Goal: Transaction & Acquisition: Purchase product/service

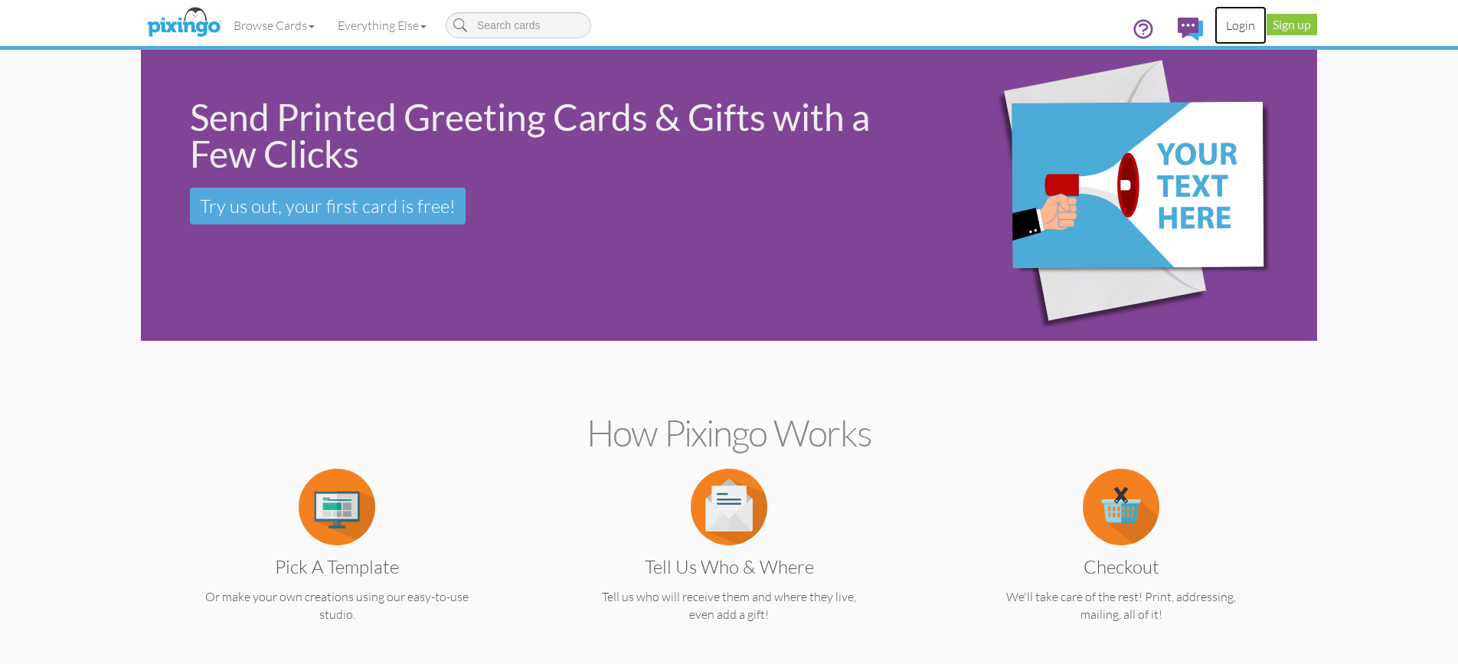
click at [1236, 35] on link "Login" at bounding box center [1240, 25] width 52 height 38
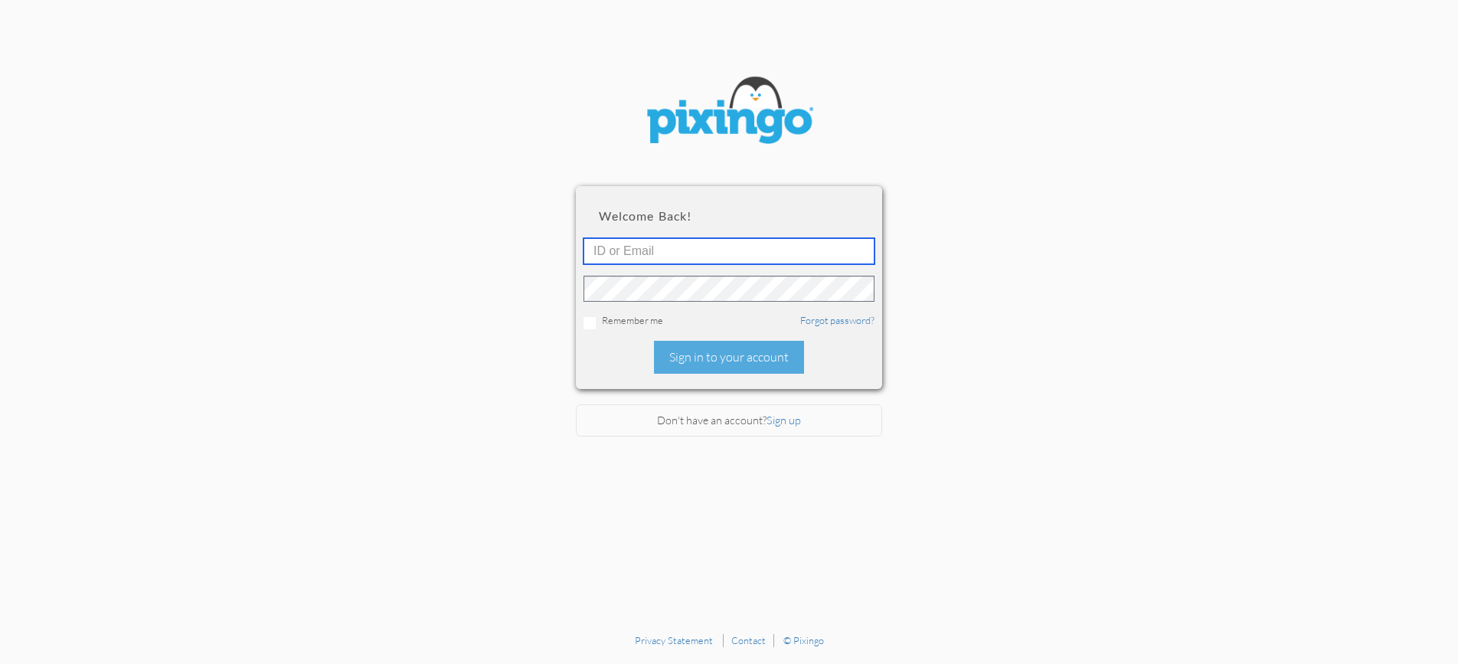
click at [723, 253] on input "text" at bounding box center [728, 251] width 291 height 26
type input "[EMAIL_ADDRESS][DOMAIN_NAME]"
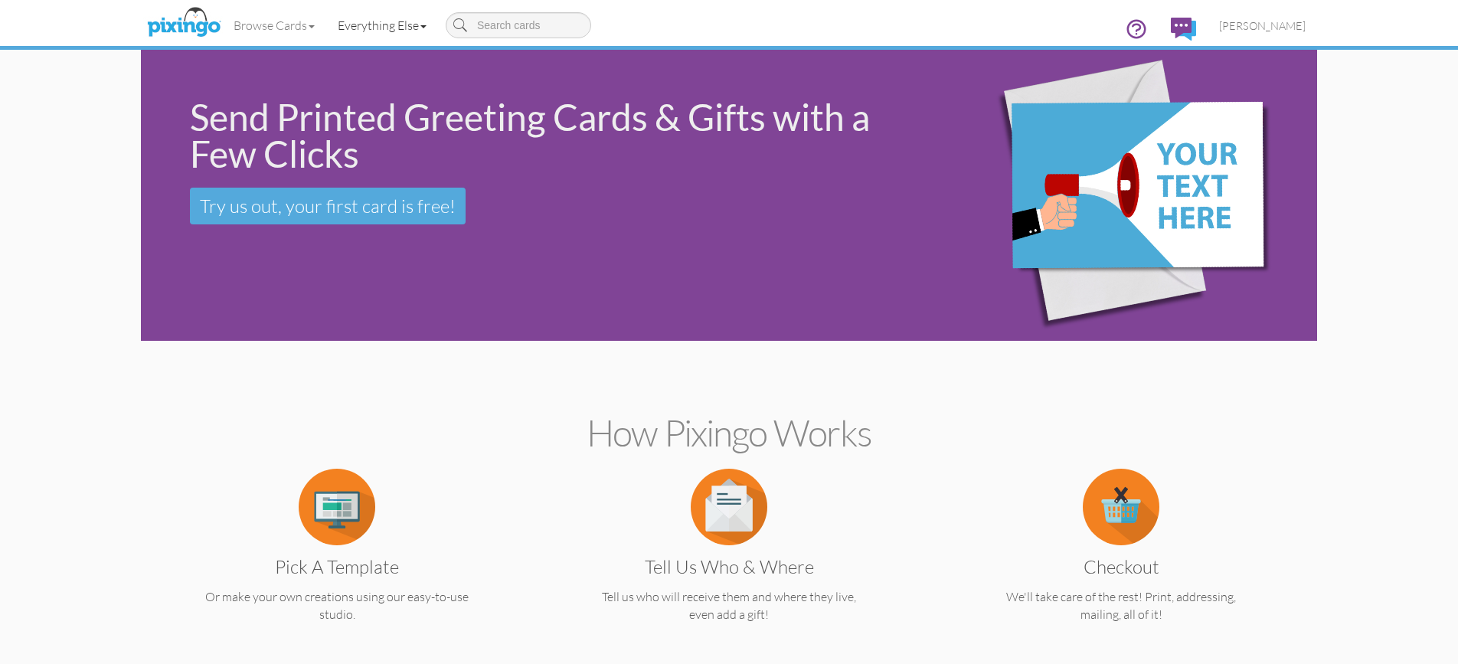
click at [353, 21] on link "Everything Else" at bounding box center [382, 25] width 112 height 38
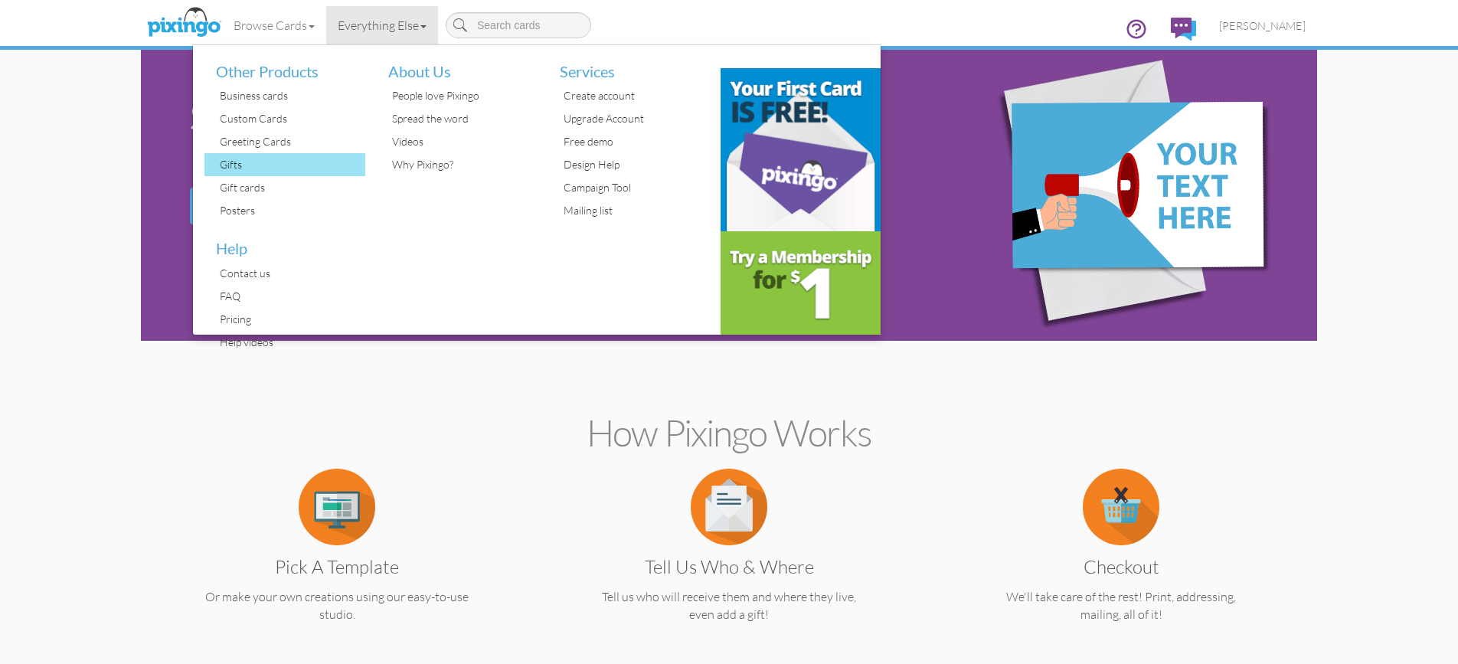
click at [247, 171] on div "Gifts" at bounding box center [290, 164] width 149 height 23
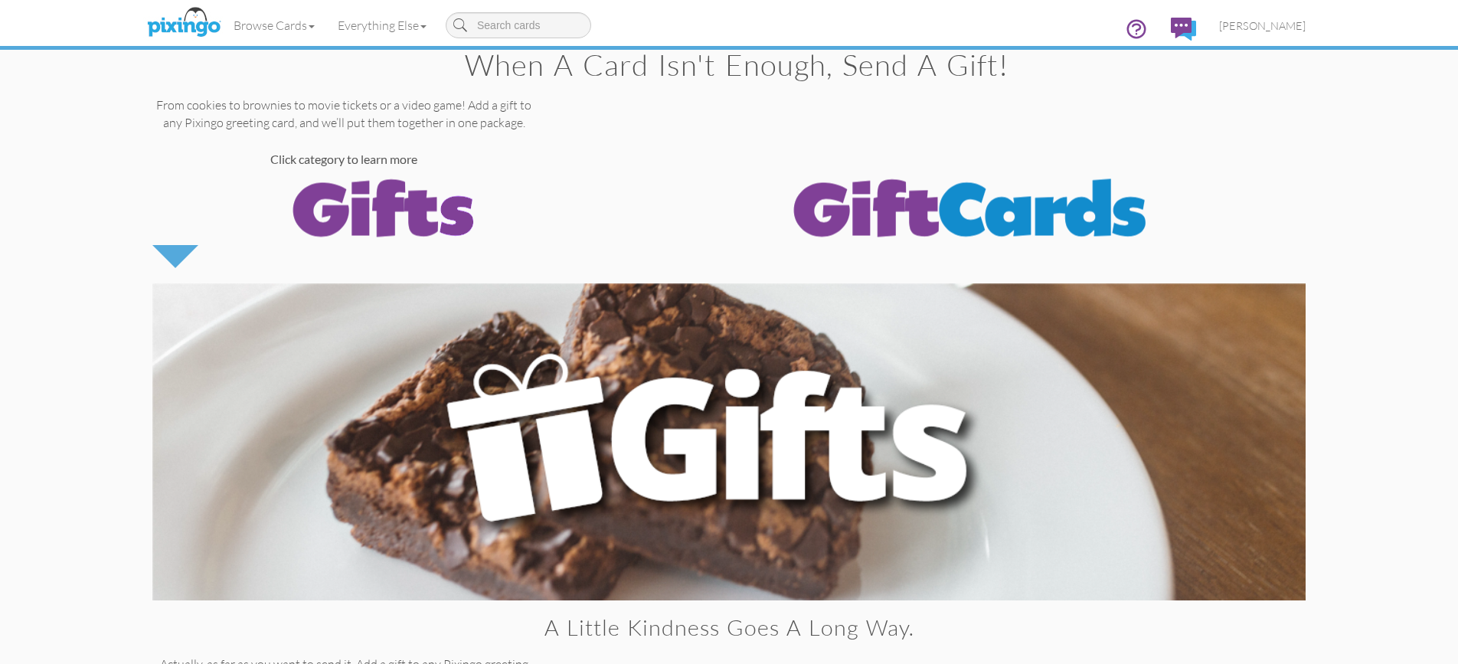
scroll to position [43, 0]
